Goal: Task Accomplishment & Management: Manage account settings

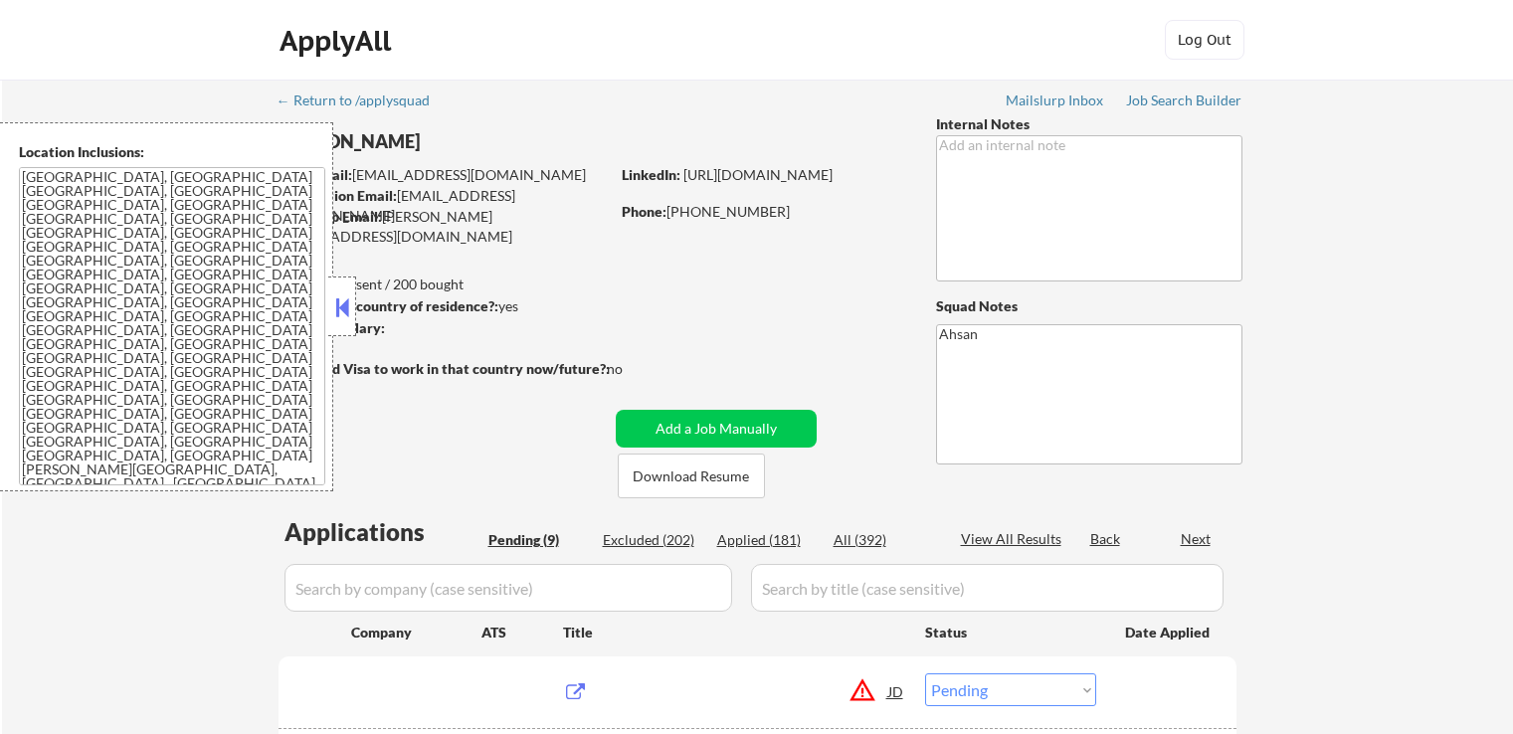
select select ""pending""
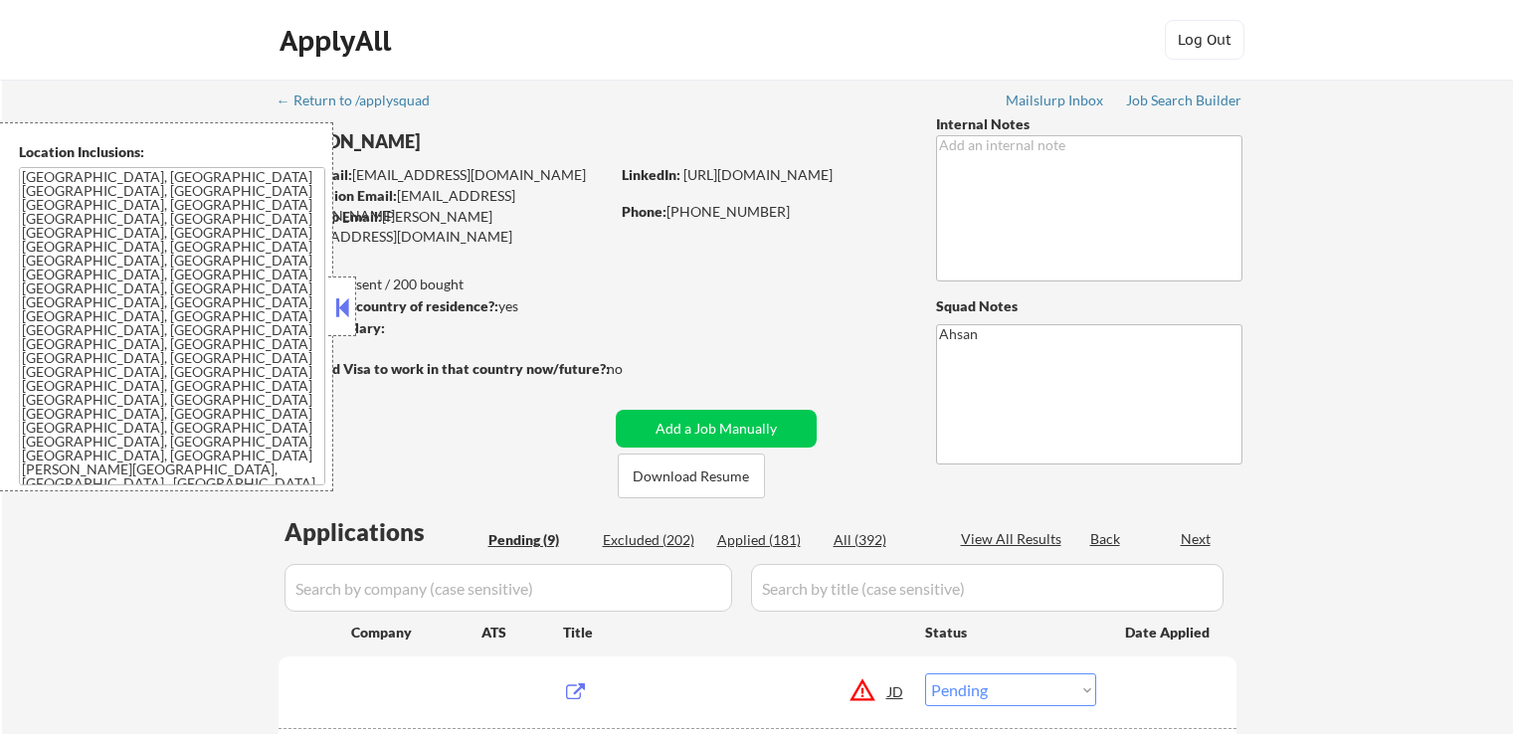
select select ""pending""
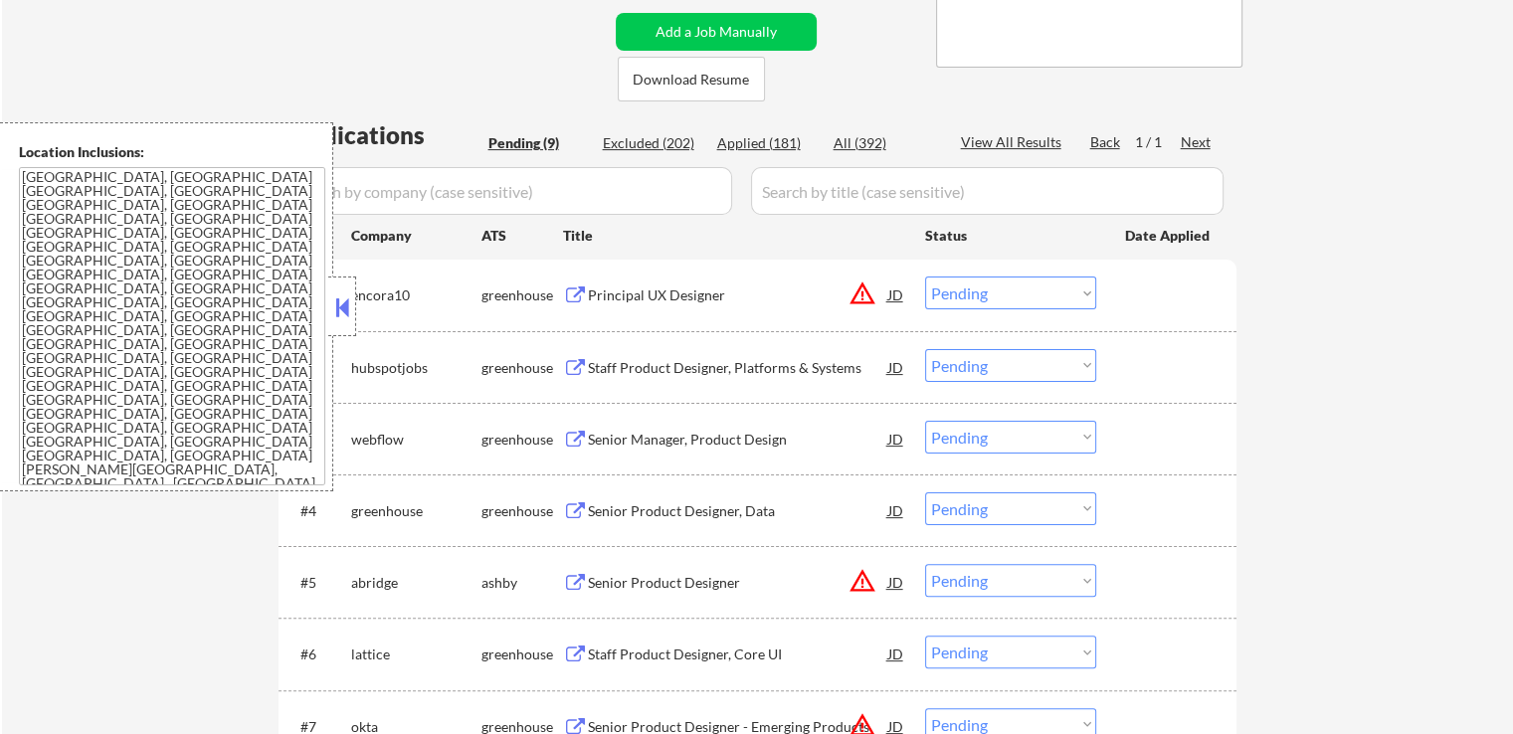
scroll to position [398, 0]
click at [676, 289] on div "Principal UX Designer" at bounding box center [738, 295] width 300 height 20
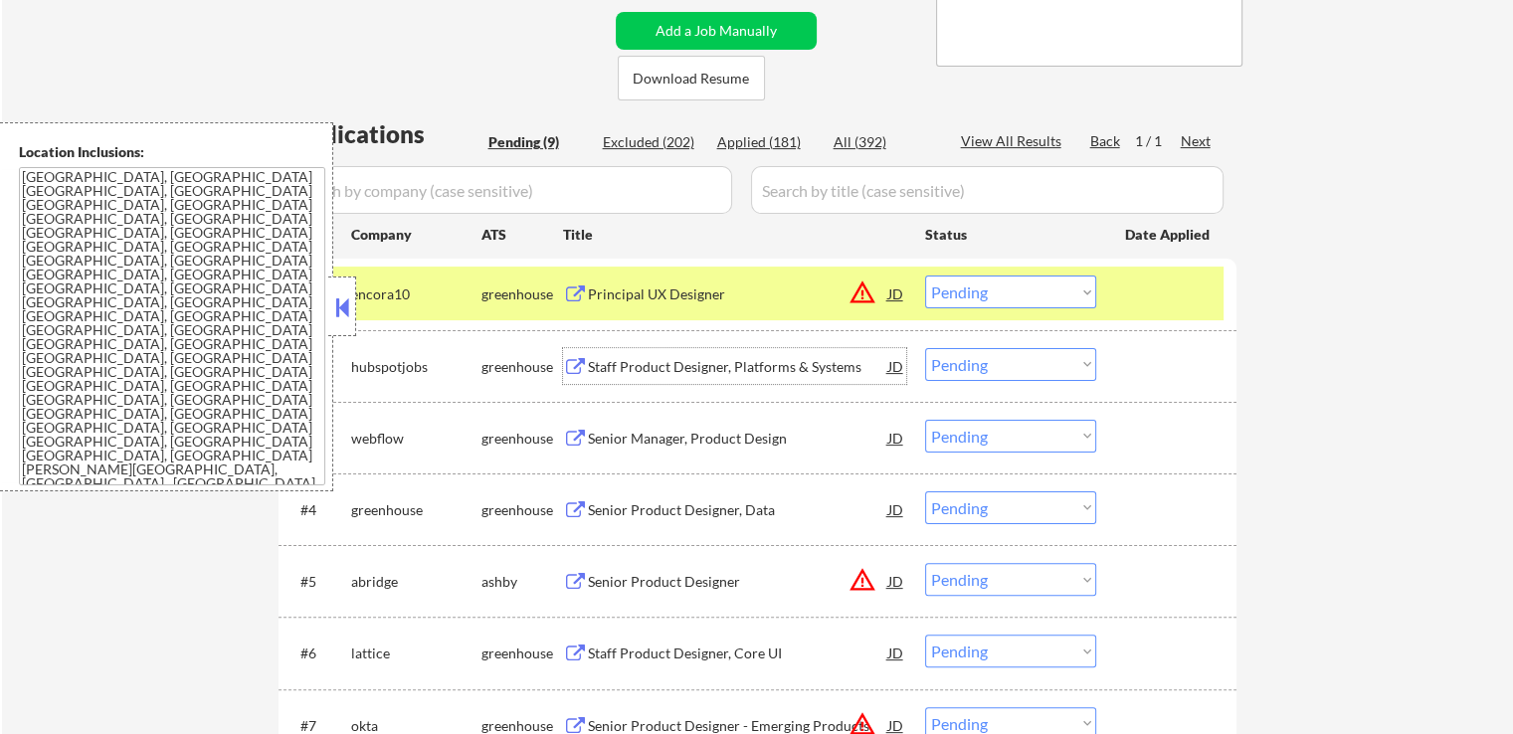
click at [726, 374] on div "Staff Product Designer, Platforms & Systems" at bounding box center [738, 367] width 300 height 20
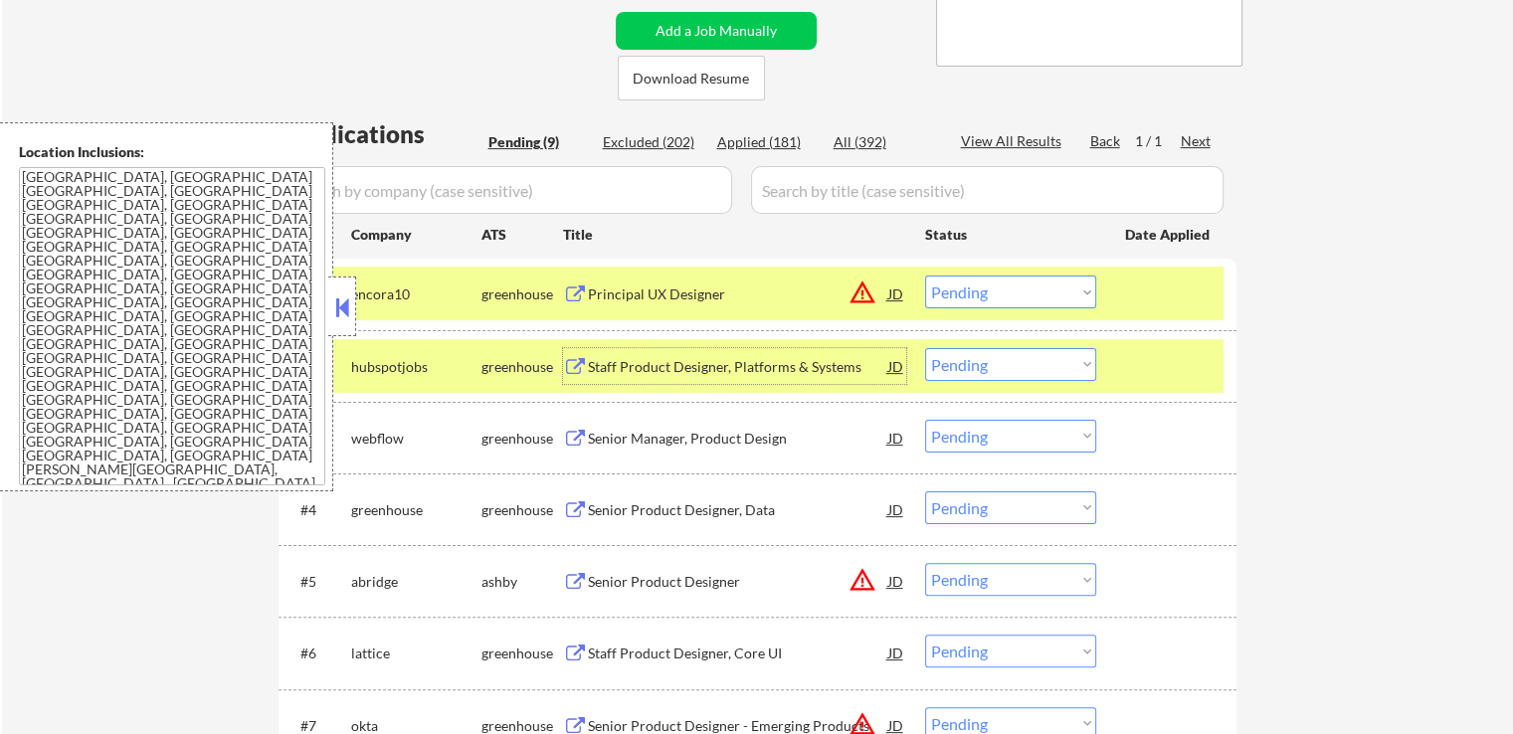
drag, startPoint x: 966, startPoint y: 286, endPoint x: 969, endPoint y: 299, distance: 13.3
click at [966, 286] on select "Choose an option... Pending Applied Excluded (Questions) Excluded (Expired) Exc…" at bounding box center [1010, 292] width 171 height 33
click at [925, 276] on select "Choose an option... Pending Applied Excluded (Questions) Excluded (Expired) Exc…" at bounding box center [1010, 292] width 171 height 33
select select ""pending""
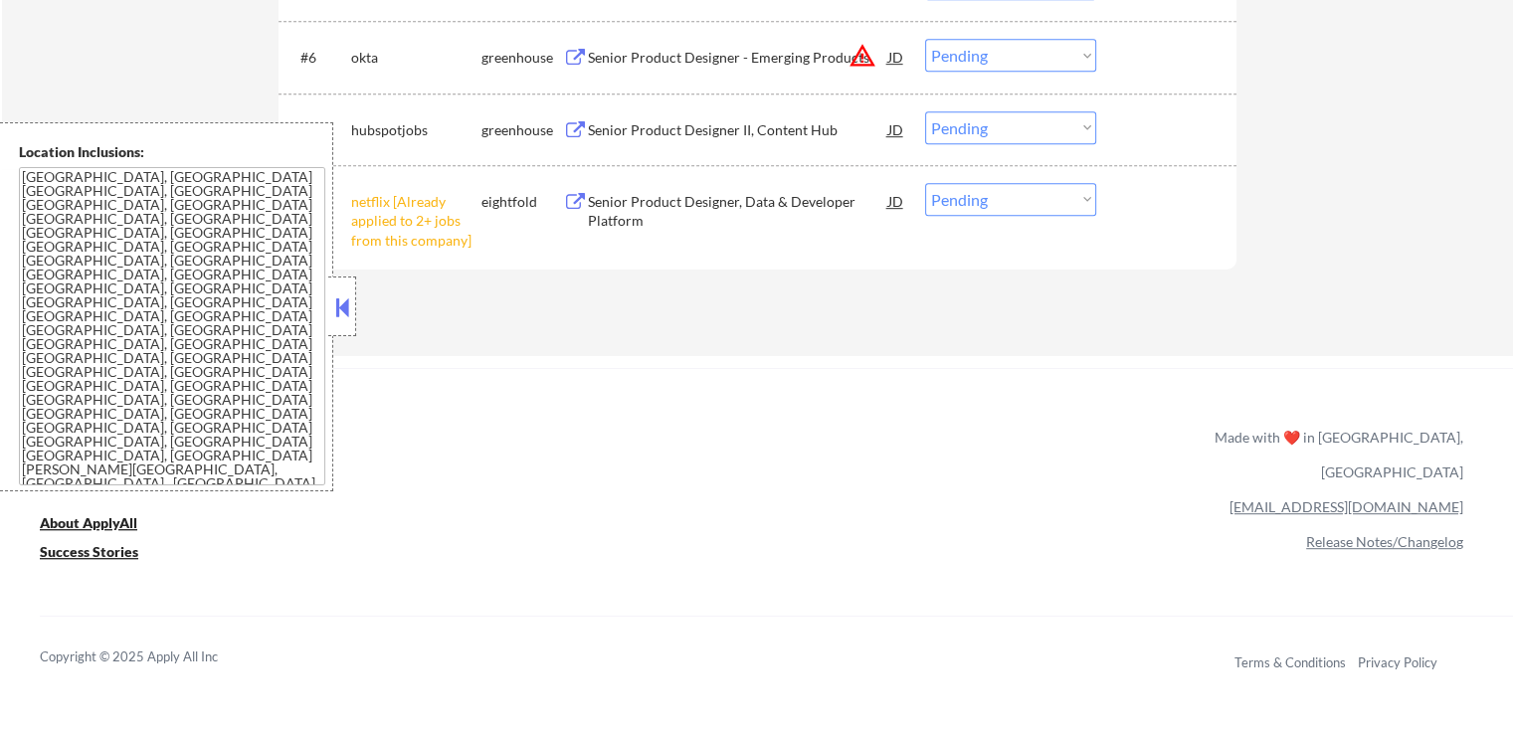
scroll to position [995, 0]
click at [961, 207] on select "Choose an option... Pending Applied Excluded (Questions) Excluded (Expired) Exc…" at bounding box center [1010, 198] width 171 height 33
select select ""excluded__other_""
click at [925, 182] on select "Choose an option... Pending Applied Excluded (Questions) Excluded (Expired) Exc…" at bounding box center [1010, 198] width 171 height 33
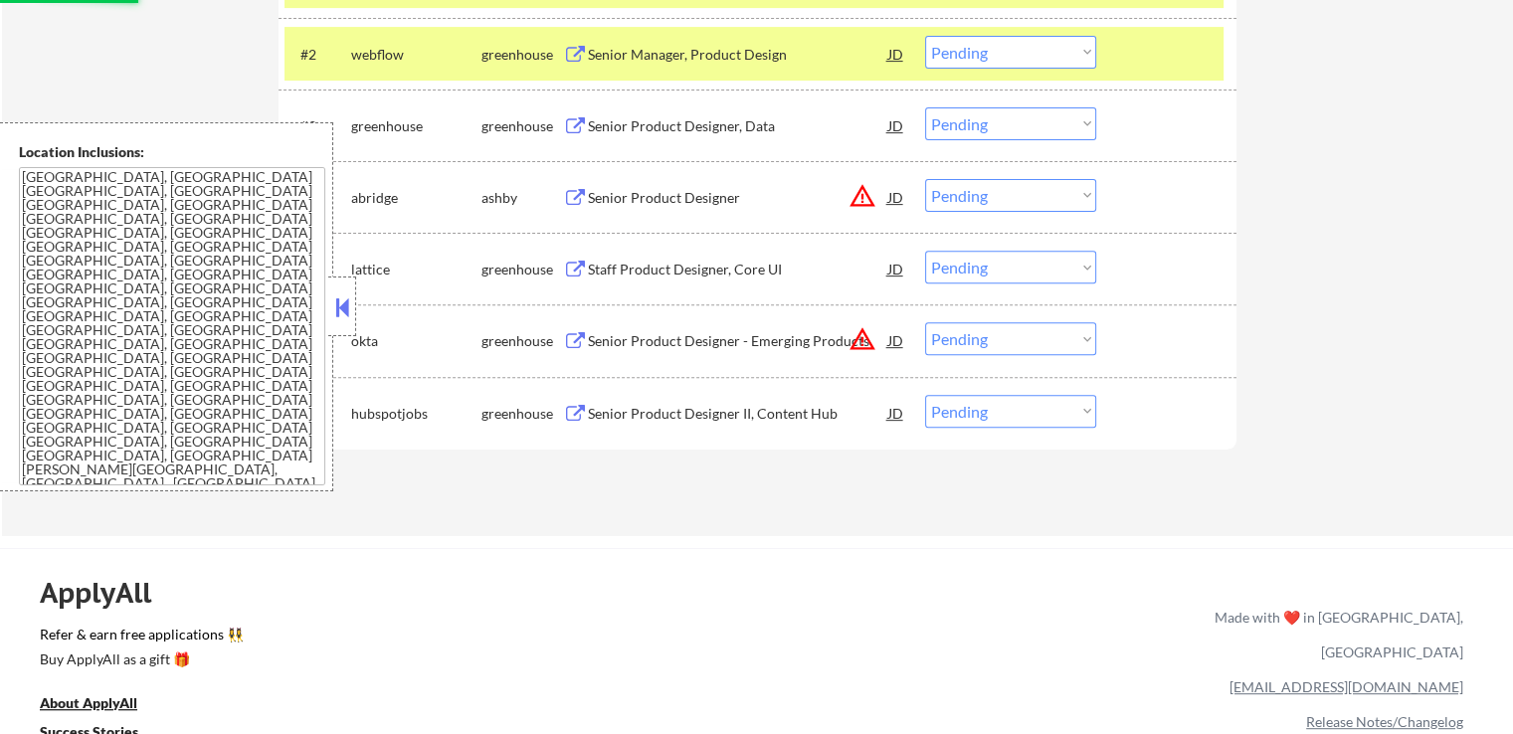
scroll to position [696, 0]
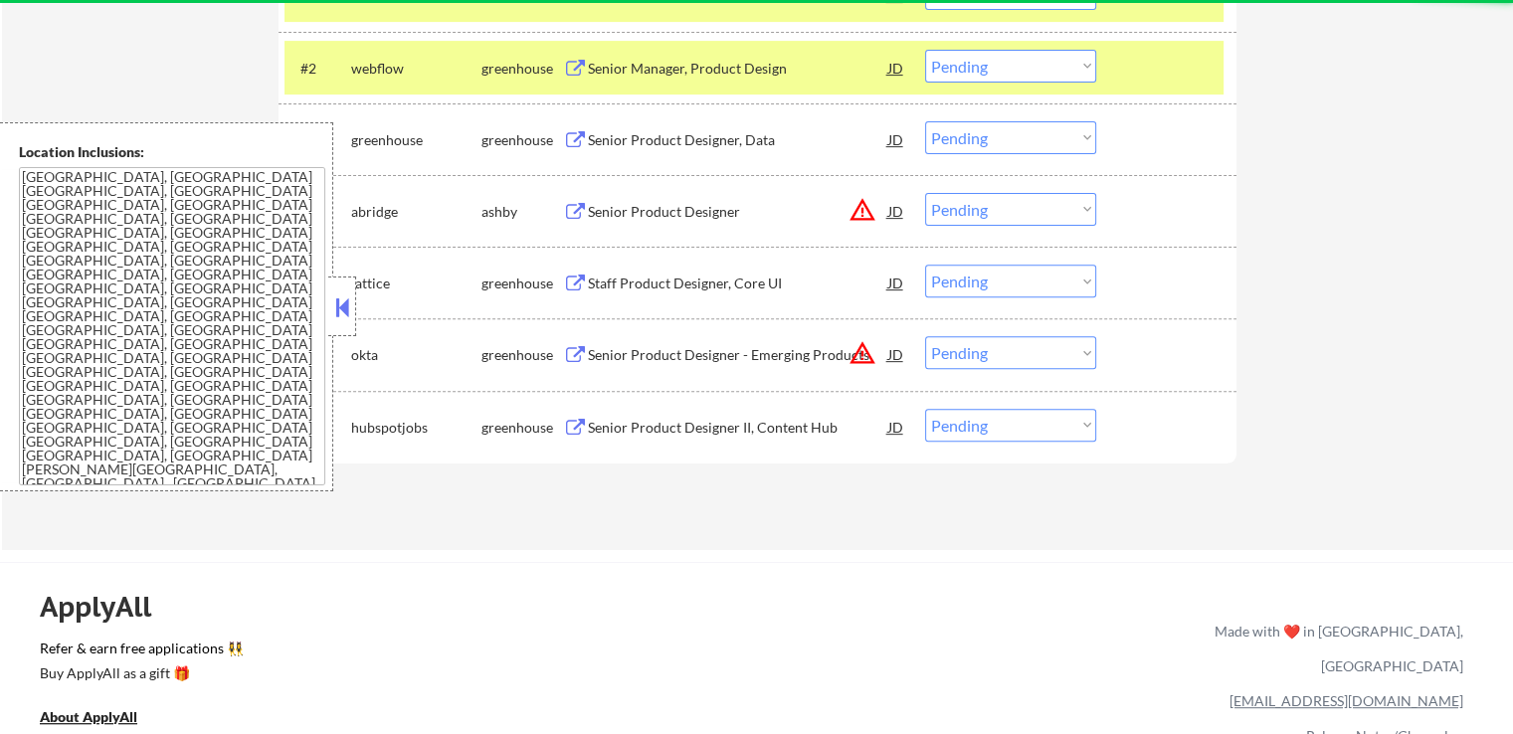
drag, startPoint x: 1009, startPoint y: 351, endPoint x: 1010, endPoint y: 365, distance: 14.0
click at [1009, 351] on select "Choose an option... Pending Applied Excluded (Questions) Excluded (Expired) Exc…" at bounding box center [1010, 352] width 171 height 33
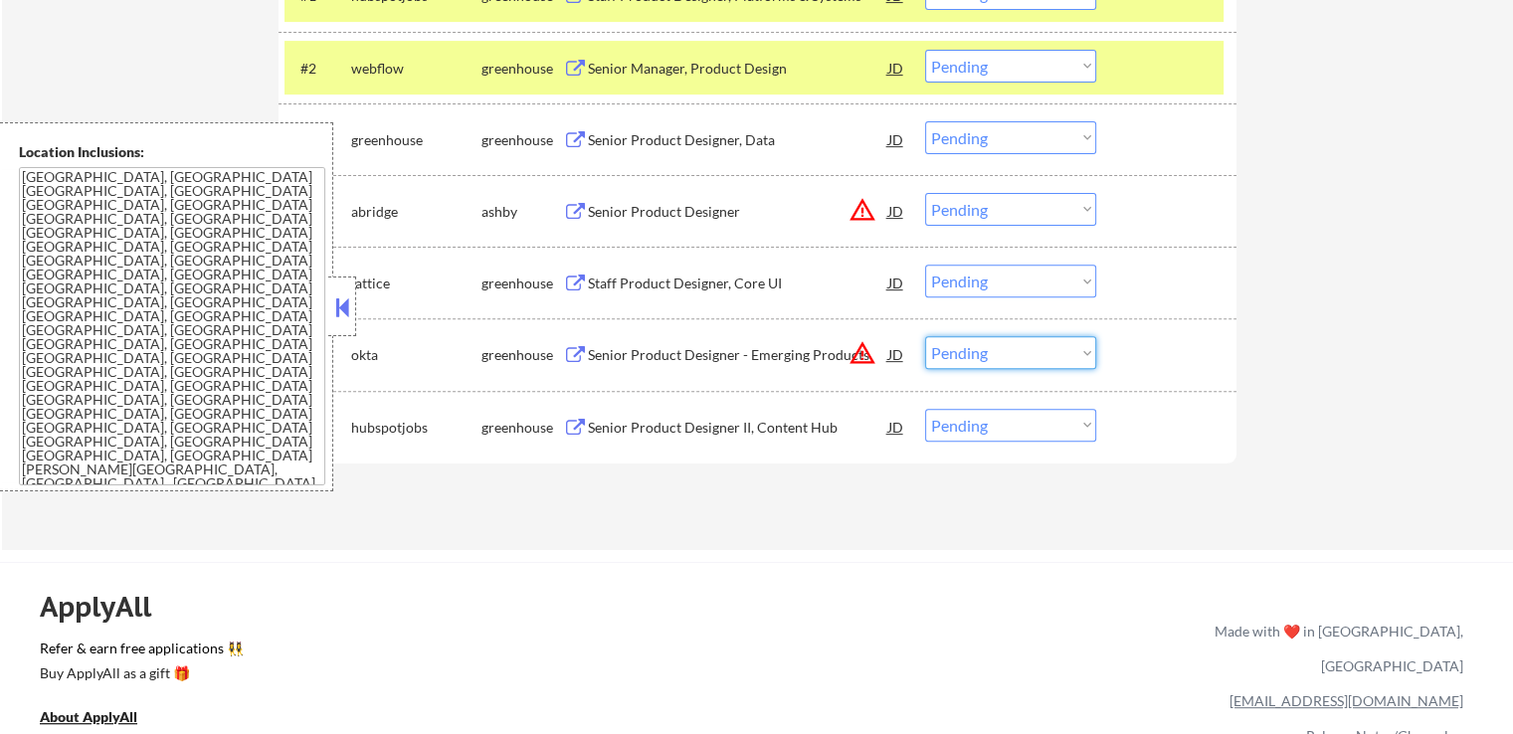
select select ""excluded__location_""
click at [925, 336] on select "Choose an option... Pending Applied Excluded (Questions) Excluded (Expired) Exc…" at bounding box center [1010, 352] width 171 height 33
click at [961, 212] on select "Choose an option... Pending Applied Excluded (Questions) Excluded (Expired) Exc…" at bounding box center [1010, 209] width 171 height 33
select select ""excluded__location_""
click at [925, 193] on select "Choose an option... Pending Applied Excluded (Questions) Excluded (Expired) Exc…" at bounding box center [1010, 209] width 171 height 33
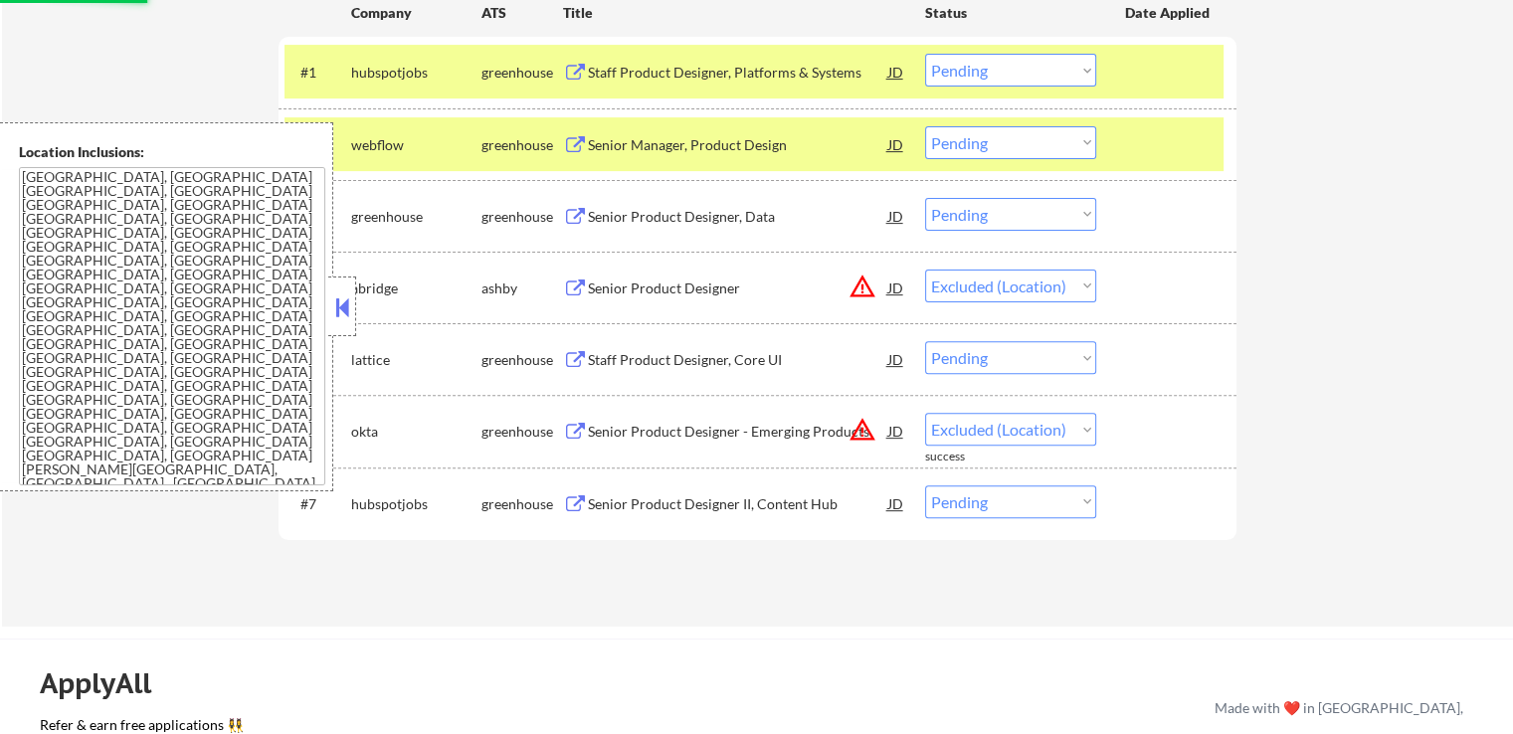
scroll to position [497, 0]
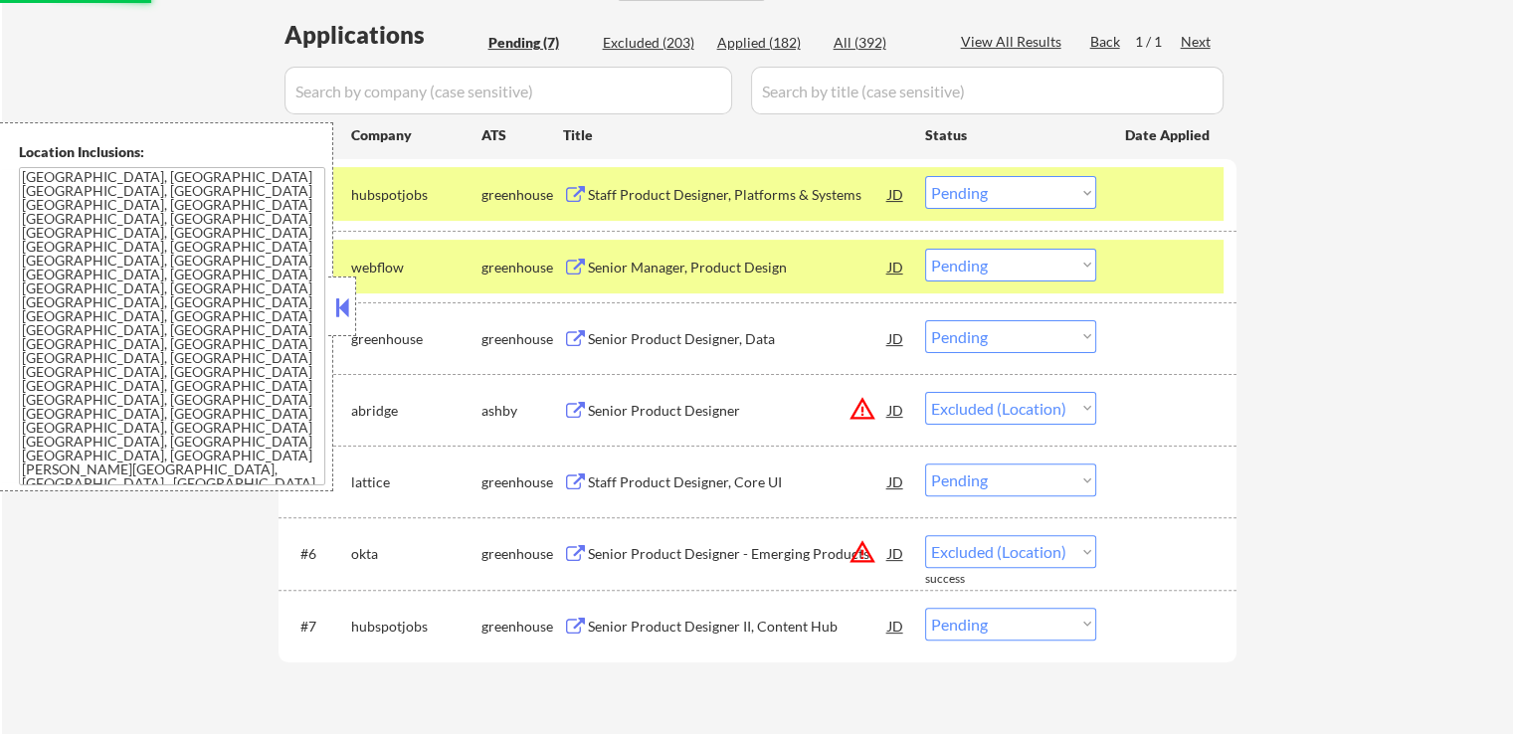
select select ""pending""
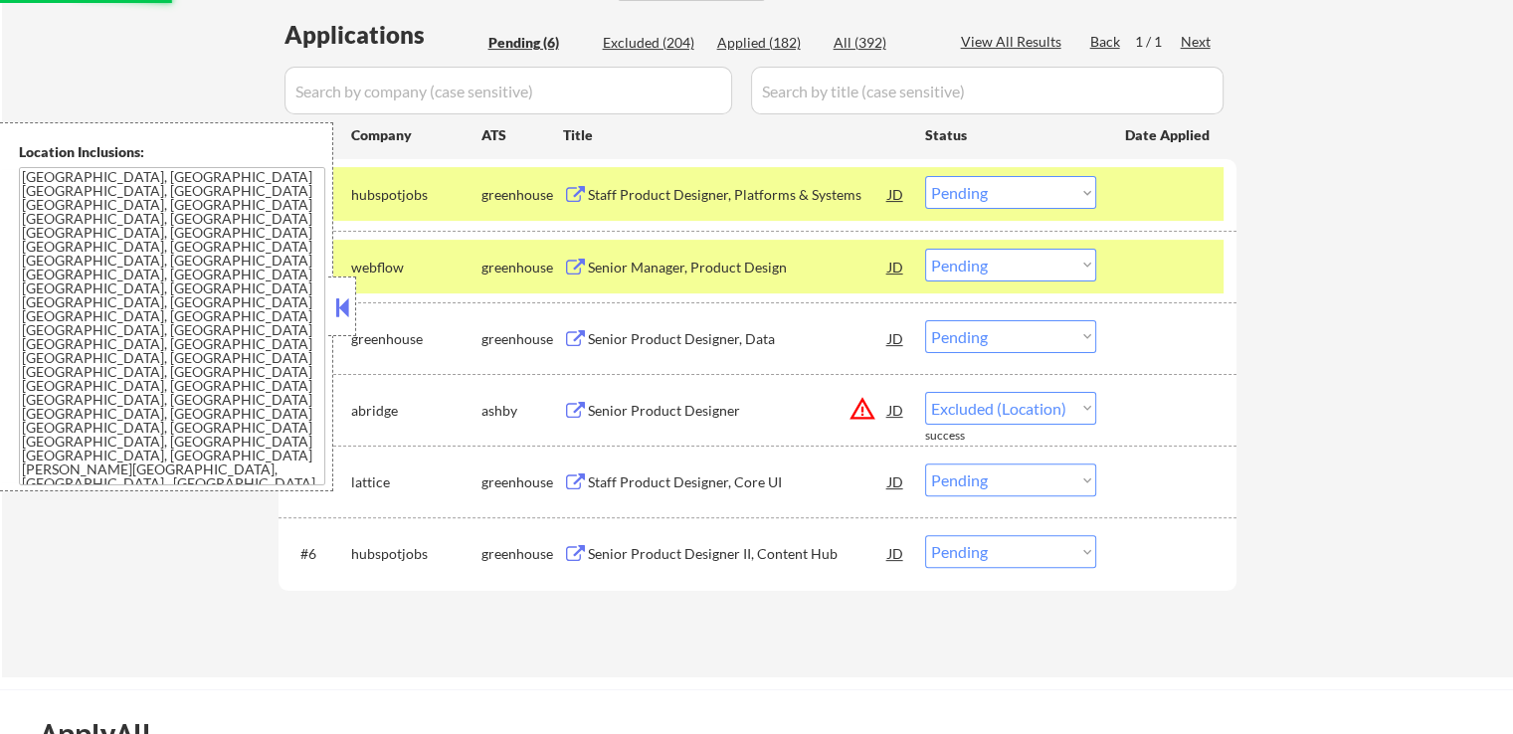
select select ""pending""
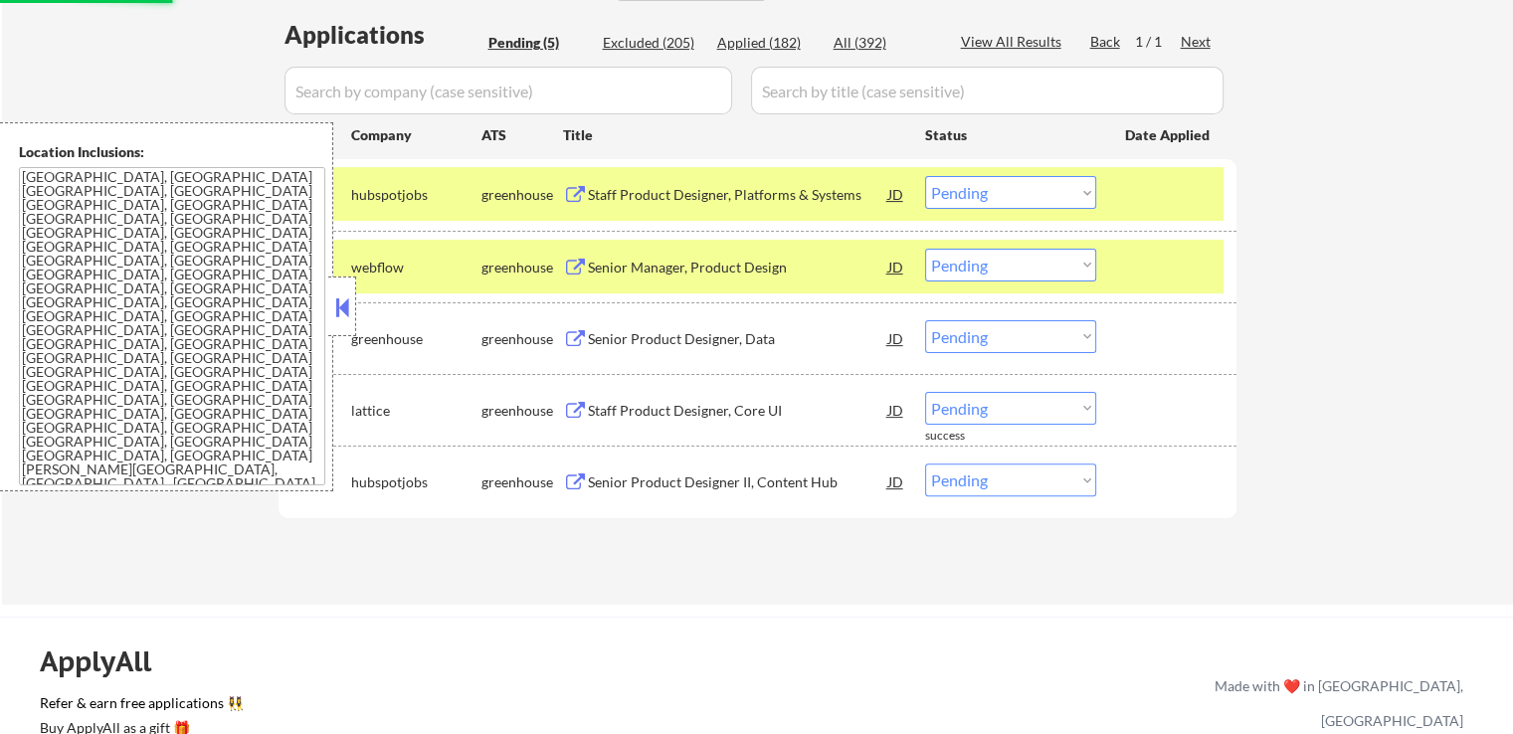
click at [760, 263] on div "Senior Manager, Product Design" at bounding box center [738, 268] width 300 height 20
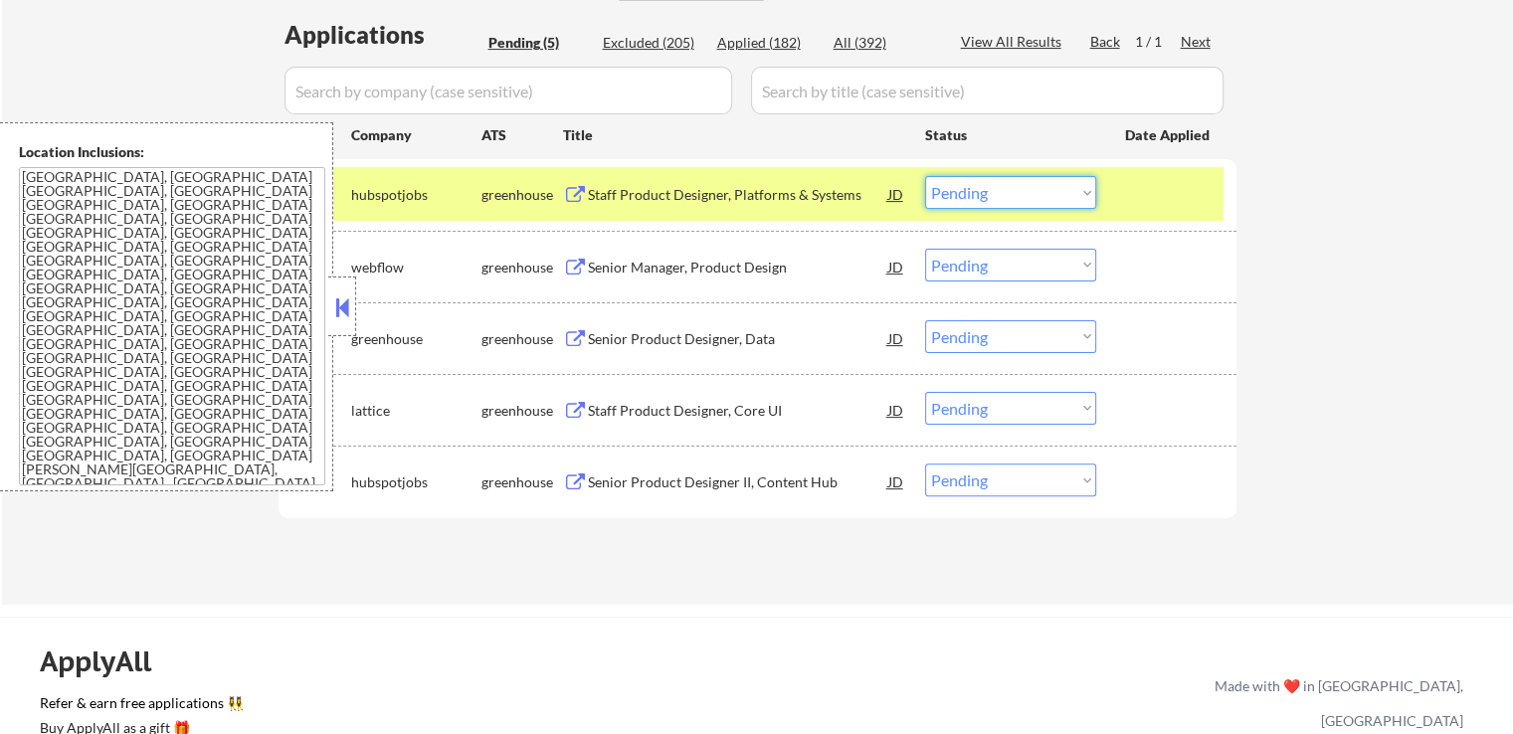
click at [982, 191] on select "Choose an option... Pending Applied Excluded (Questions) Excluded (Expired) Exc…" at bounding box center [1010, 192] width 171 height 33
click at [925, 176] on select "Choose an option... Pending Applied Excluded (Questions) Excluded (Expired) Exc…" at bounding box center [1010, 192] width 171 height 33
click at [785, 345] on div "Senior Product Designer, Data" at bounding box center [738, 339] width 300 height 20
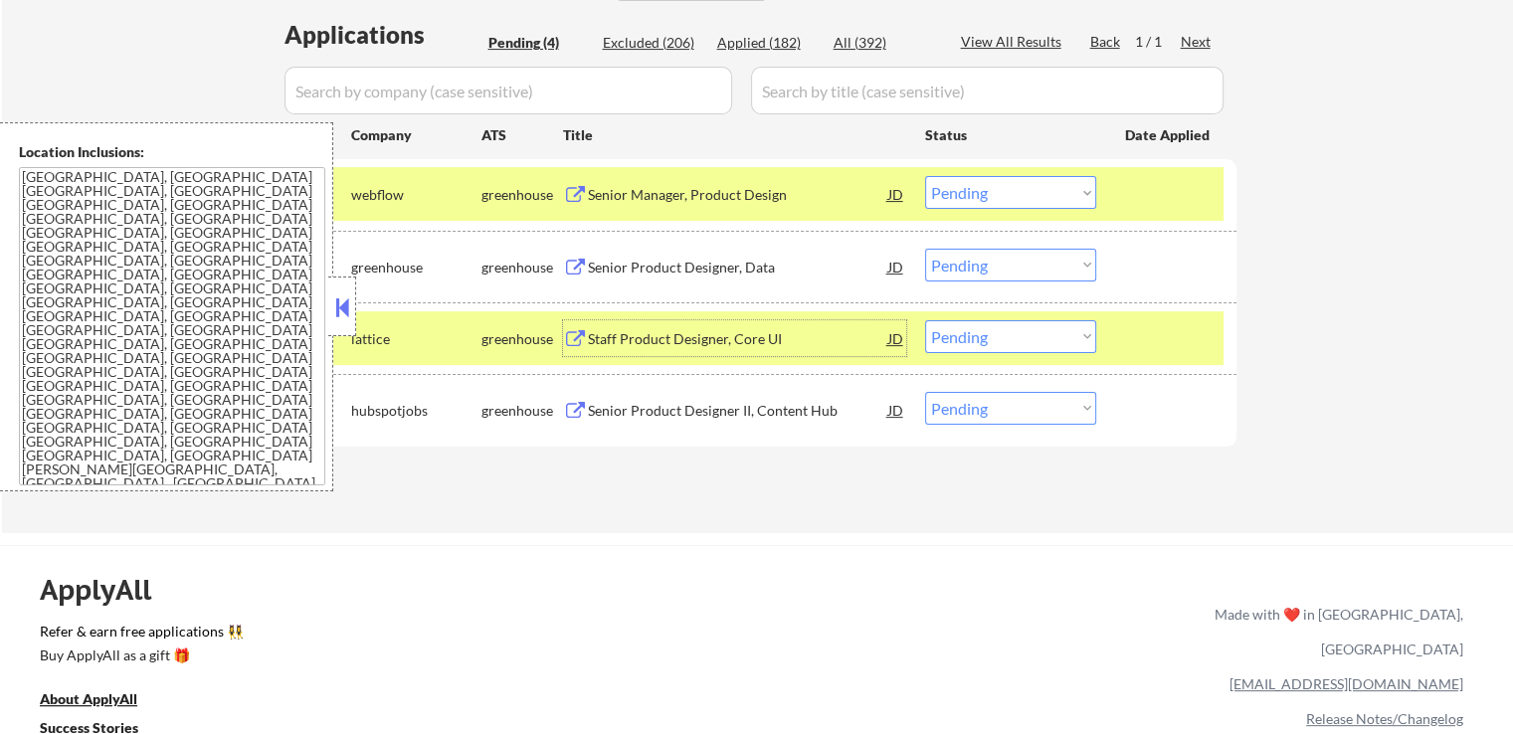
click at [1015, 185] on select "Choose an option... Pending Applied Excluded (Questions) Excluded (Expired) Exc…" at bounding box center [1010, 192] width 171 height 33
click at [925, 176] on select "Choose an option... Pending Applied Excluded (Questions) Excluded (Expired) Exc…" at bounding box center [1010, 192] width 171 height 33
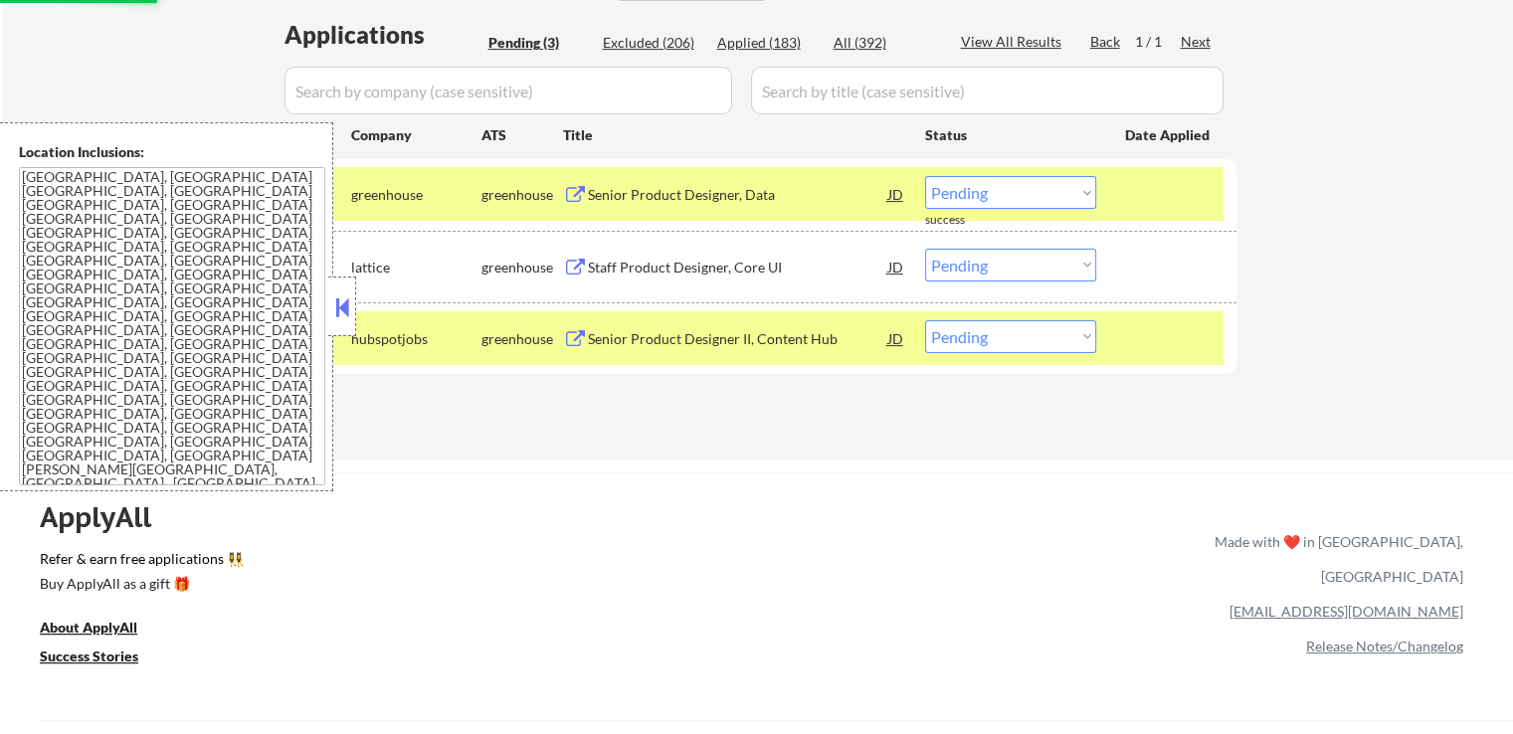
click at [723, 264] on div "Staff Product Designer, Core UI" at bounding box center [738, 268] width 300 height 20
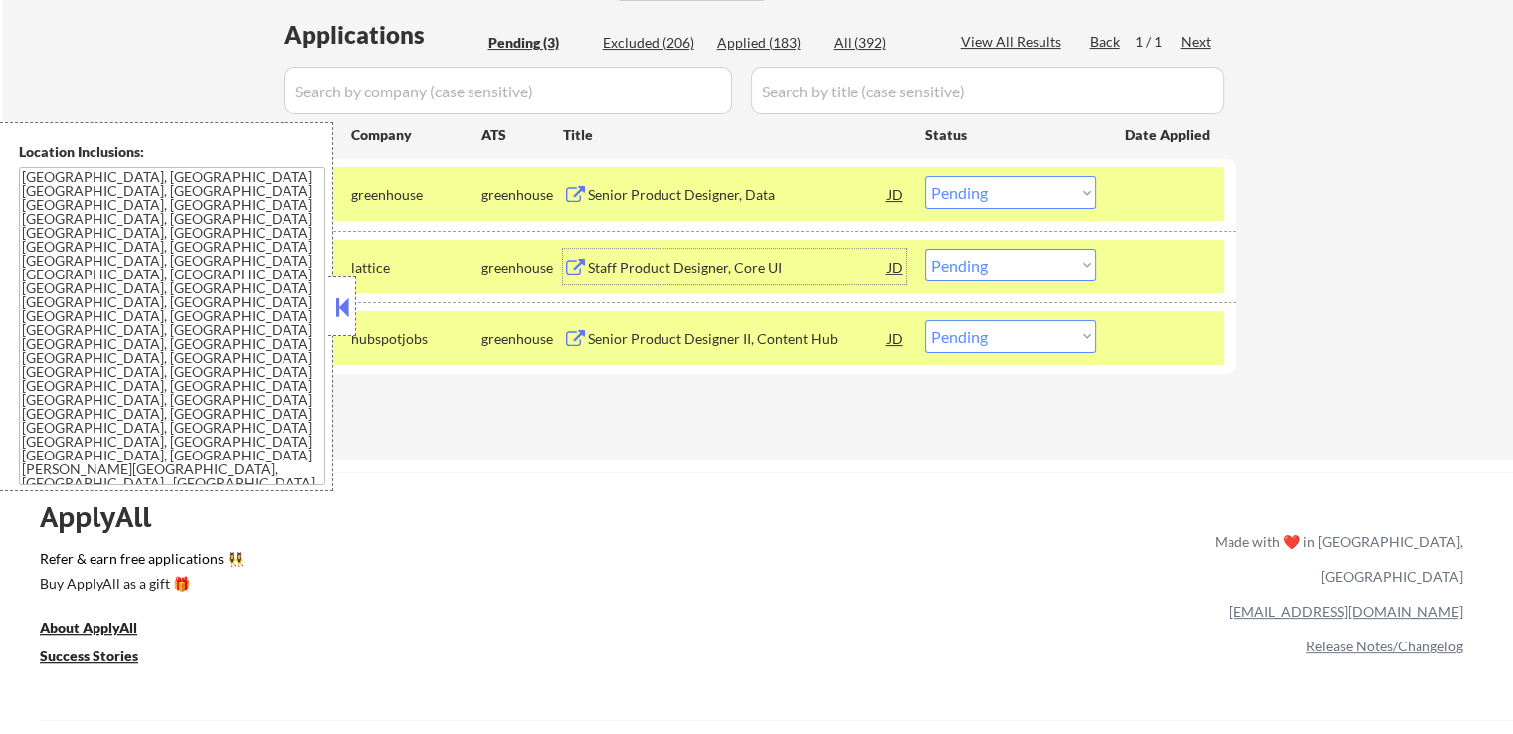
drag, startPoint x: 1005, startPoint y: 192, endPoint x: 1005, endPoint y: 205, distance: 12.9
click at [1005, 192] on select "Choose an option... Pending Applied Excluded (Questions) Excluded (Expired) Exc…" at bounding box center [1010, 192] width 171 height 33
click at [925, 176] on select "Choose an option... Pending Applied Excluded (Questions) Excluded (Expired) Exc…" at bounding box center [1010, 192] width 171 height 33
click at [750, 330] on div "Senior Product Designer II, Content Hub" at bounding box center [738, 339] width 300 height 20
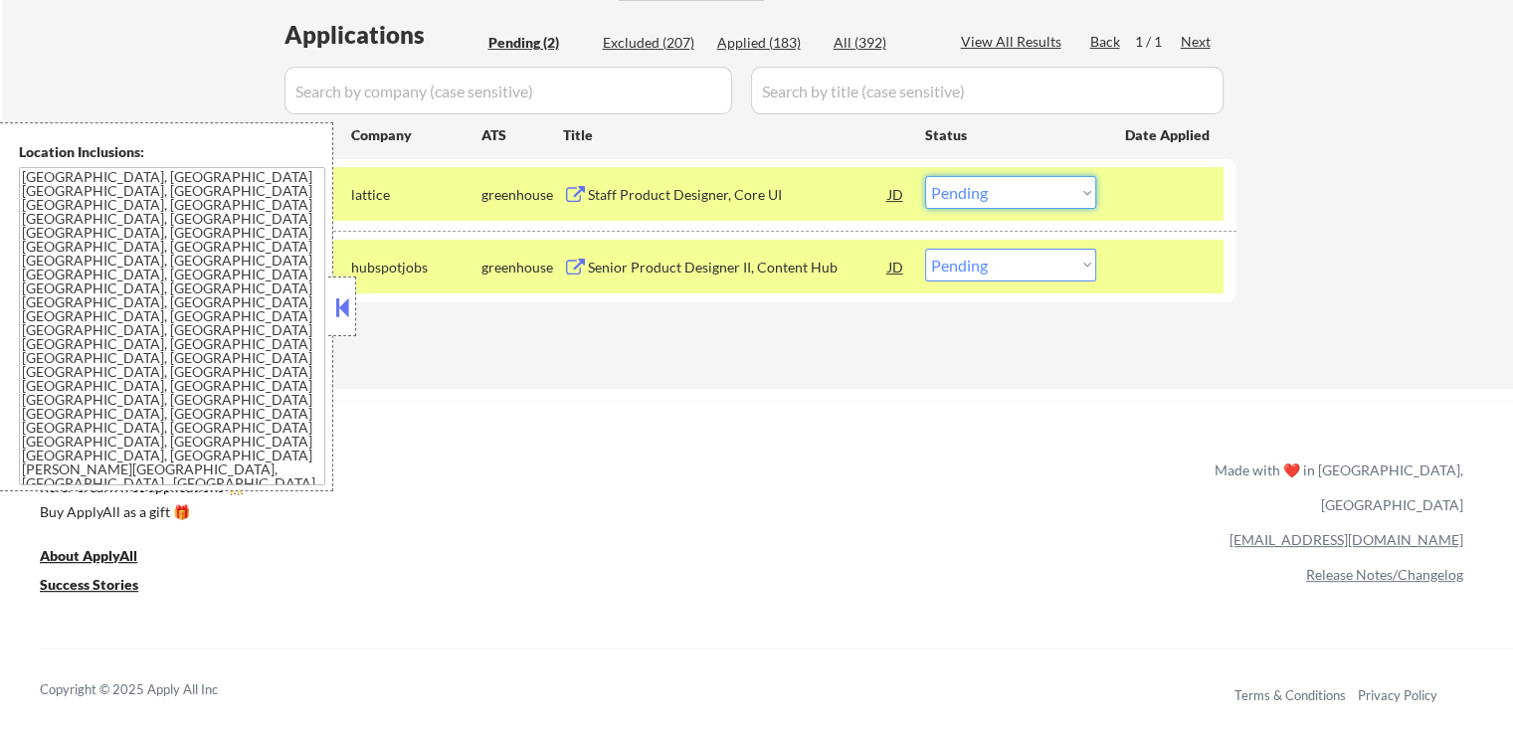
click at [965, 190] on select "Choose an option... Pending Applied Excluded (Questions) Excluded (Expired) Exc…" at bounding box center [1010, 192] width 171 height 33
click at [925, 176] on select "Choose an option... Pending Applied Excluded (Questions) Excluded (Expired) Exc…" at bounding box center [1010, 192] width 171 height 33
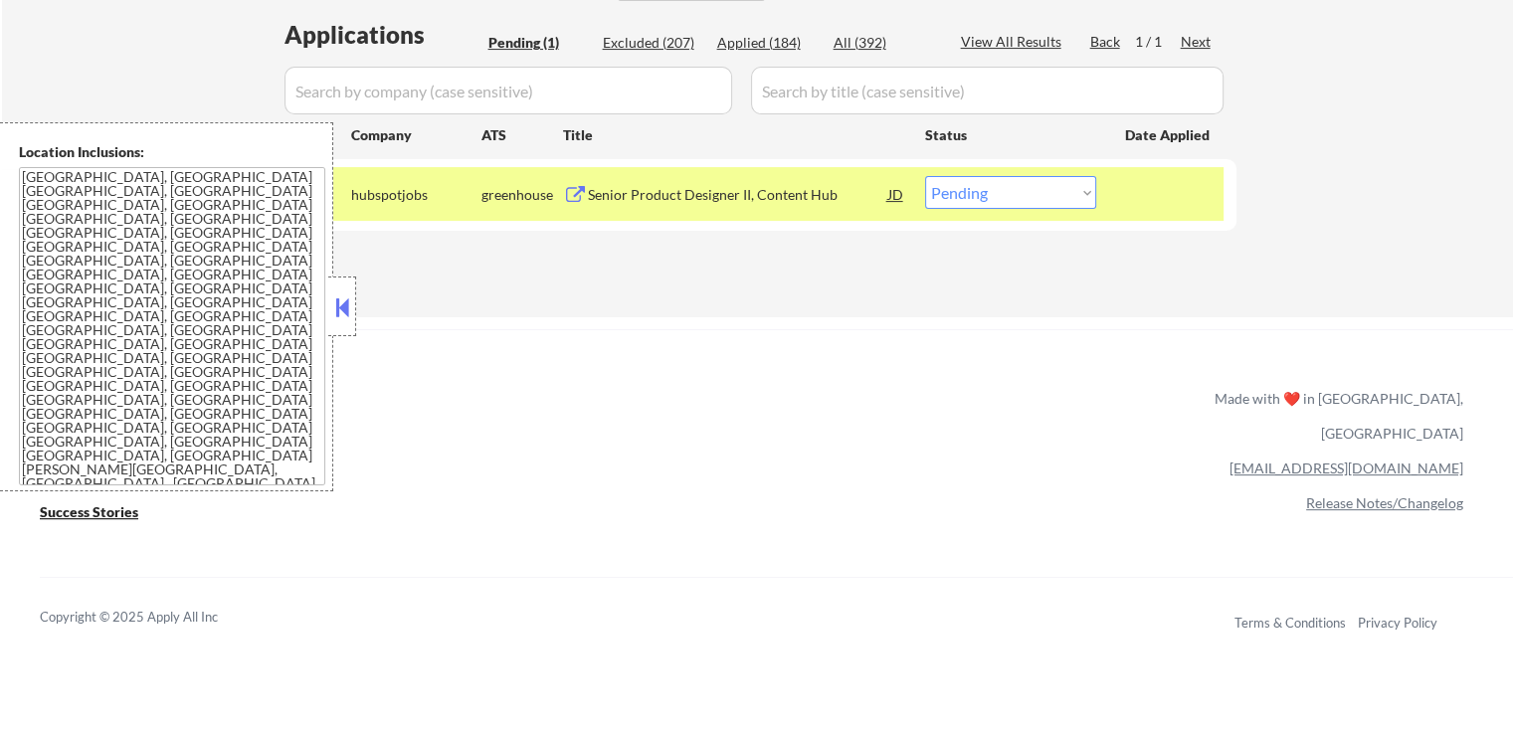
click at [1011, 200] on select "Choose an option... Pending Applied Excluded (Questions) Excluded (Expired) Exc…" at bounding box center [1010, 192] width 171 height 33
select select ""excluded""
click at [925, 176] on select "Choose an option... Pending Applied Excluded (Questions) Excluded (Expired) Exc…" at bounding box center [1010, 192] width 171 height 33
